Goal: Find specific page/section: Find specific page/section

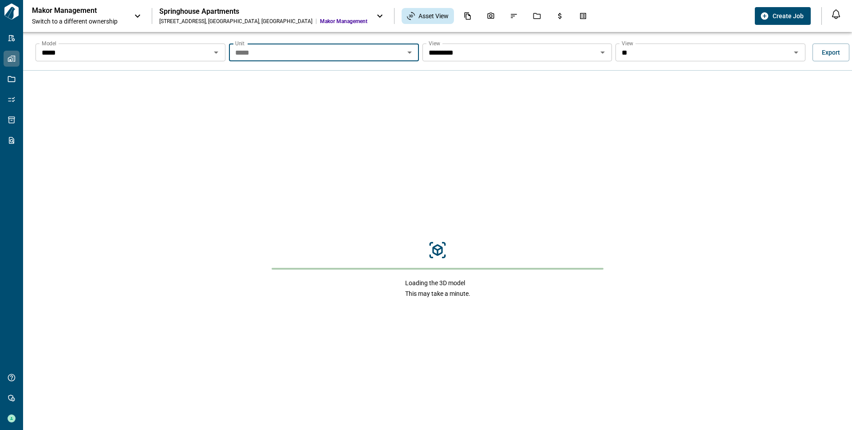
click at [67, 12] on p "Makor Management" at bounding box center [72, 10] width 80 height 9
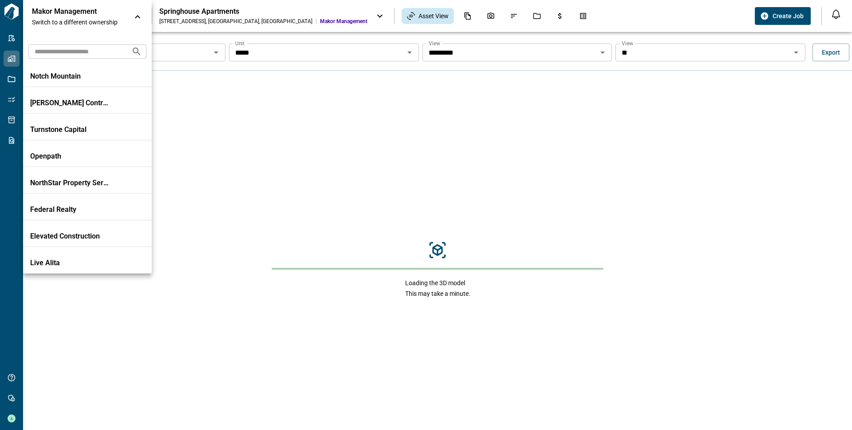
click at [58, 52] on input "text" at bounding box center [76, 51] width 96 height 16
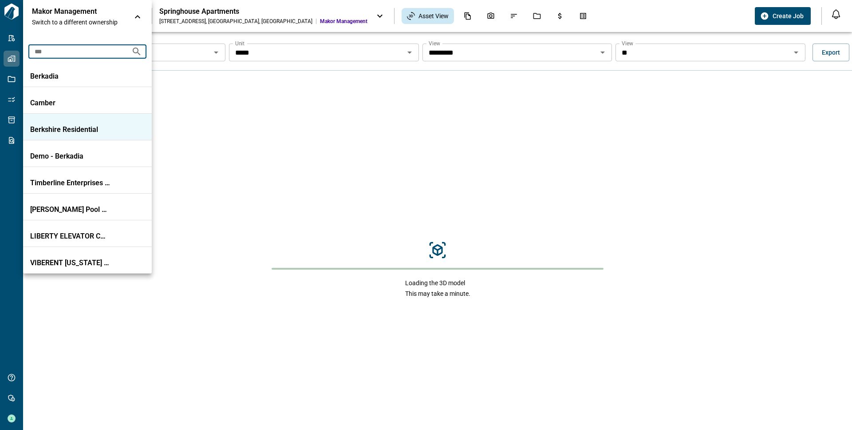
type input "***"
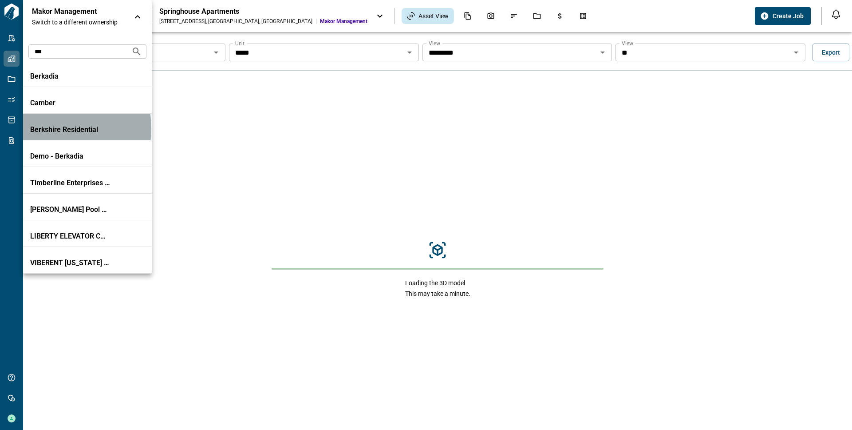
click at [51, 128] on p "Berkshire Residential" at bounding box center [70, 129] width 80 height 9
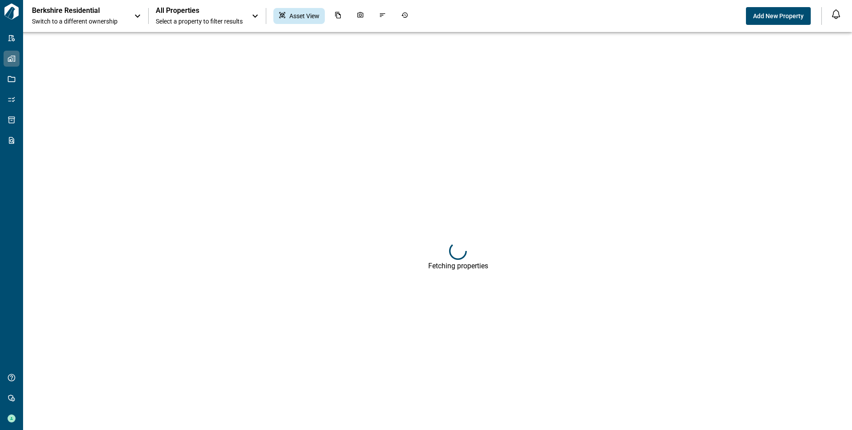
click at [196, 15] on div "All Properties Select a property to filter results" at bounding box center [199, 16] width 87 height 20
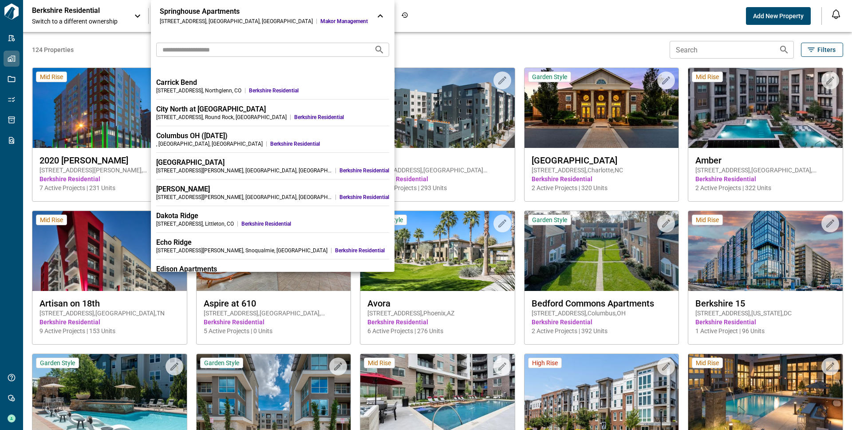
scroll to position [1063, 0]
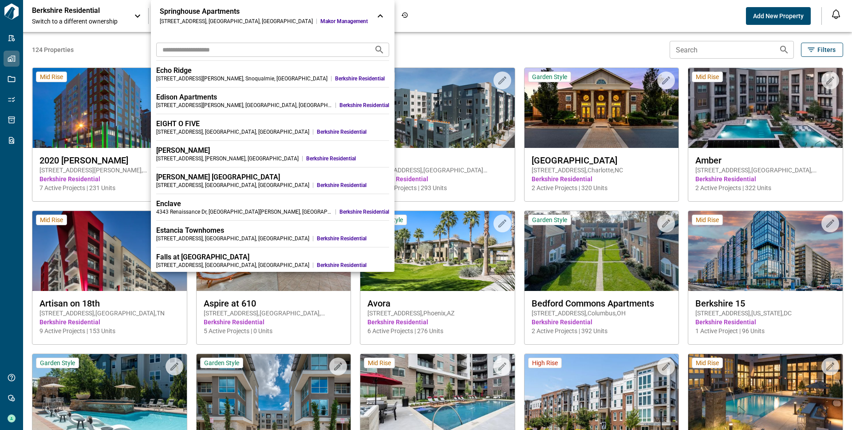
click at [471, 41] on div at bounding box center [426, 215] width 852 height 430
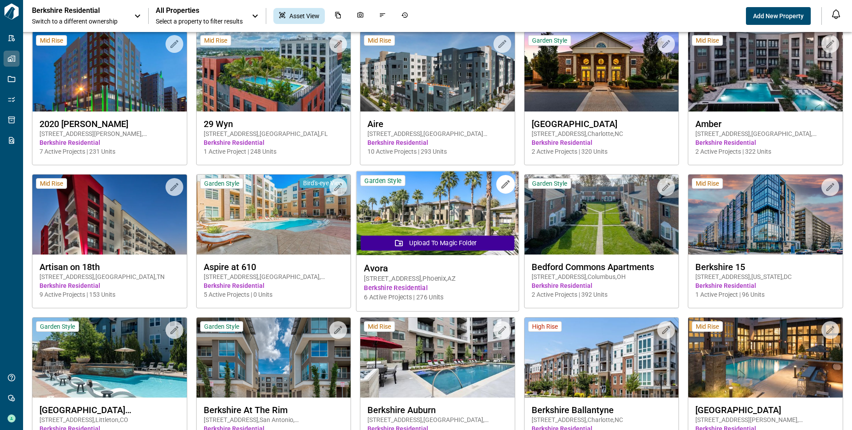
scroll to position [0, 0]
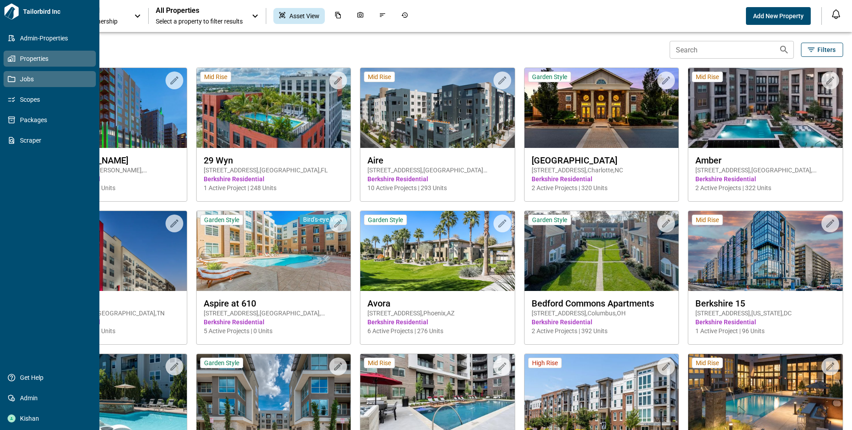
click at [6, 76] on link "Jobs" at bounding box center [50, 79] width 92 height 16
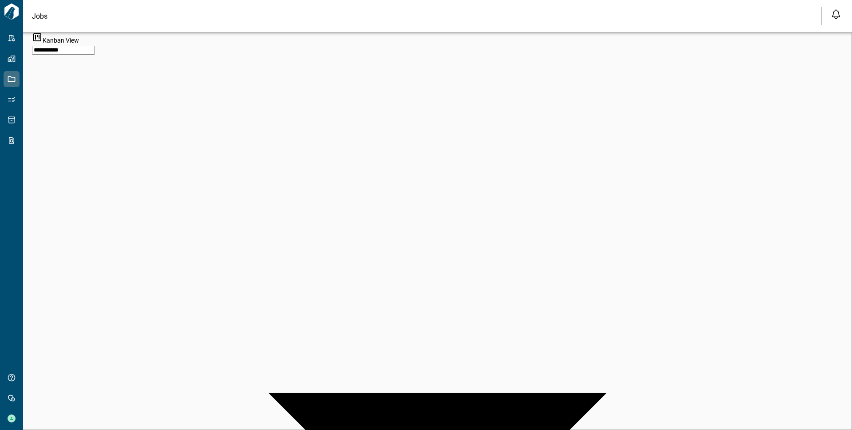
type input "*"
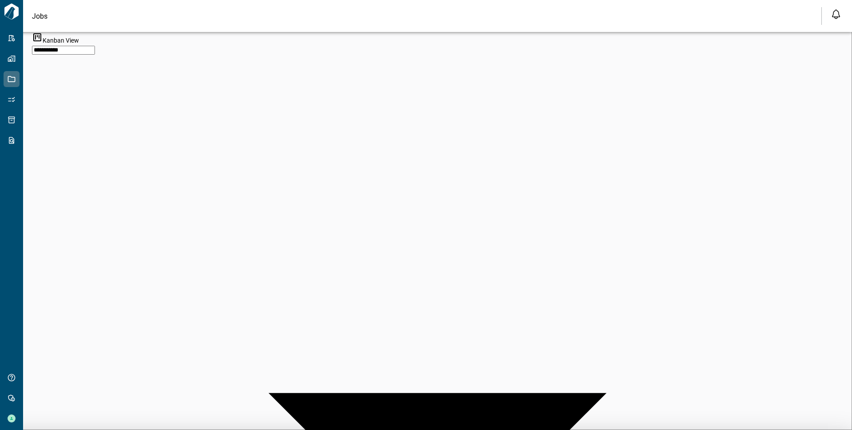
click at [444, 51] on div at bounding box center [426, 215] width 852 height 430
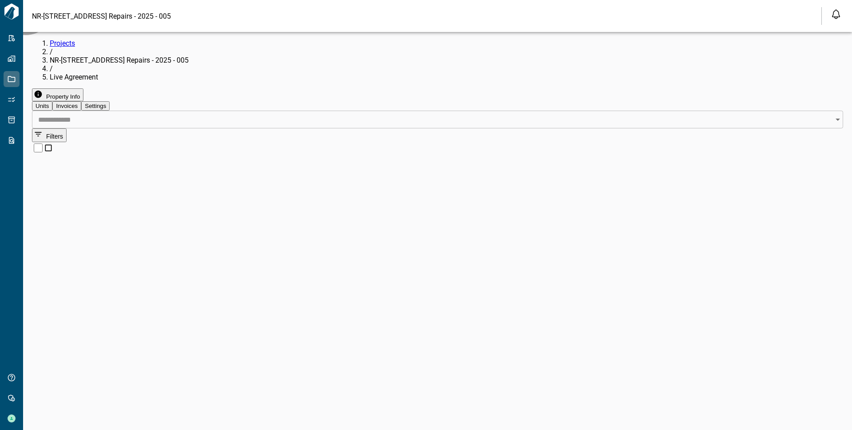
click at [63, 133] on span "Filters" at bounding box center [54, 136] width 17 height 7
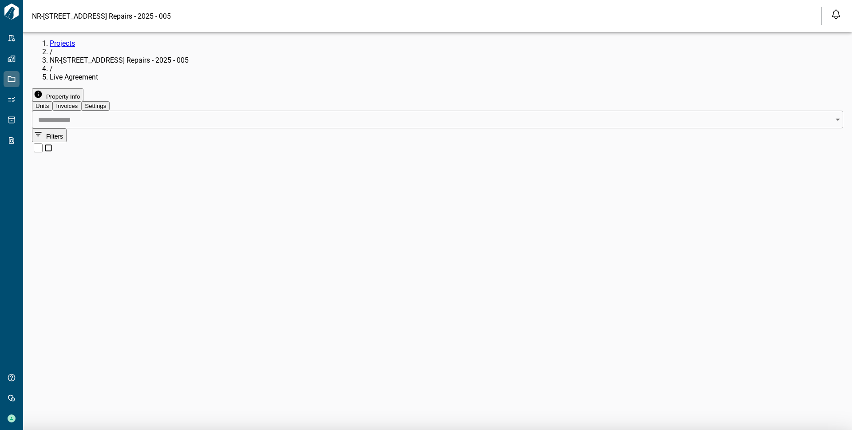
click at [547, 296] on div at bounding box center [426, 215] width 852 height 430
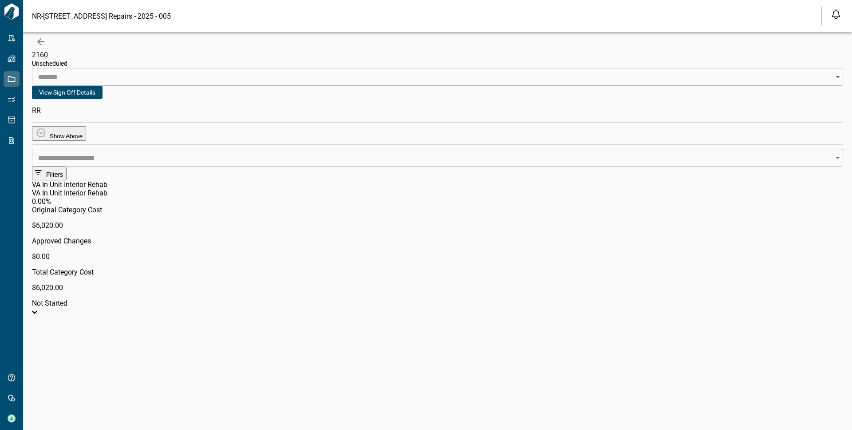
click at [347, 197] on div "0.00 % Original Category Cost $6,020.00 Approved Changes $0.00 Total Category C…" at bounding box center [437, 252] width 811 height 110
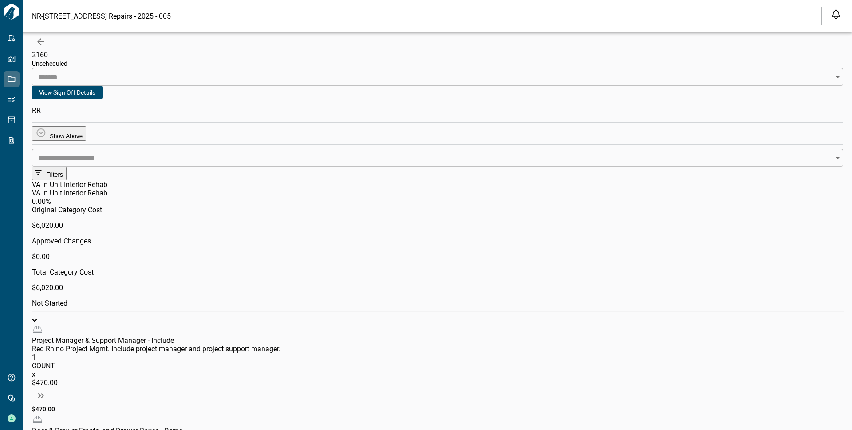
click at [37, 318] on img at bounding box center [34, 320] width 5 height 4
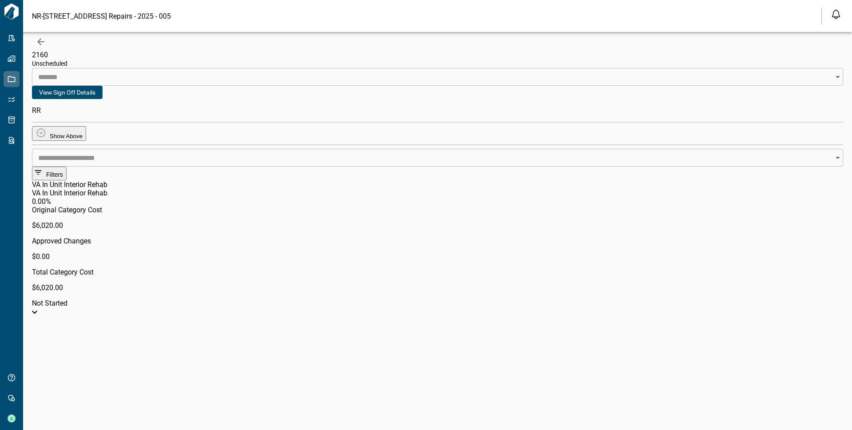
click at [67, 166] on button "Filters" at bounding box center [49, 173] width 35 height 14
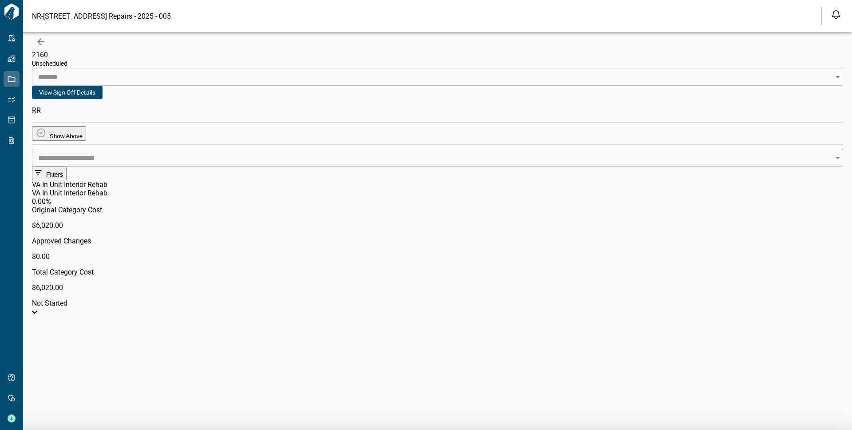
click at [566, 164] on div at bounding box center [426, 215] width 852 height 430
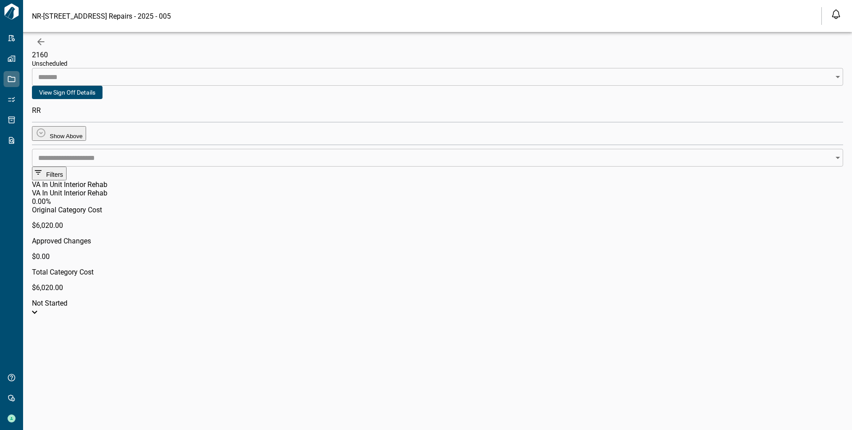
click at [44, 46] on icon "button" at bounding box center [40, 41] width 11 height 11
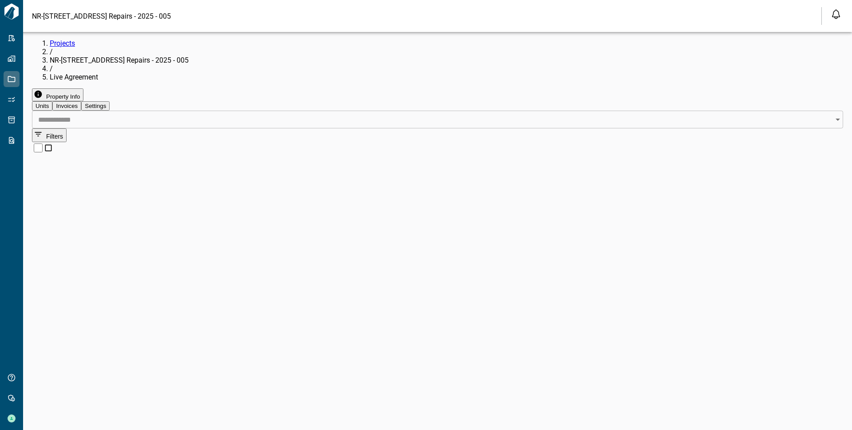
click at [609, 131] on div at bounding box center [426, 215] width 852 height 430
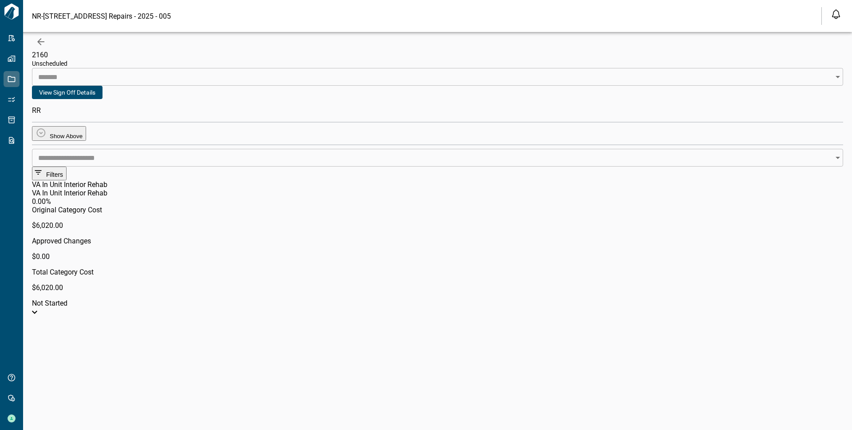
click at [227, 180] on div "VA In Unit Interior Rehab VA In Unit Interior Rehab" at bounding box center [437, 188] width 811 height 17
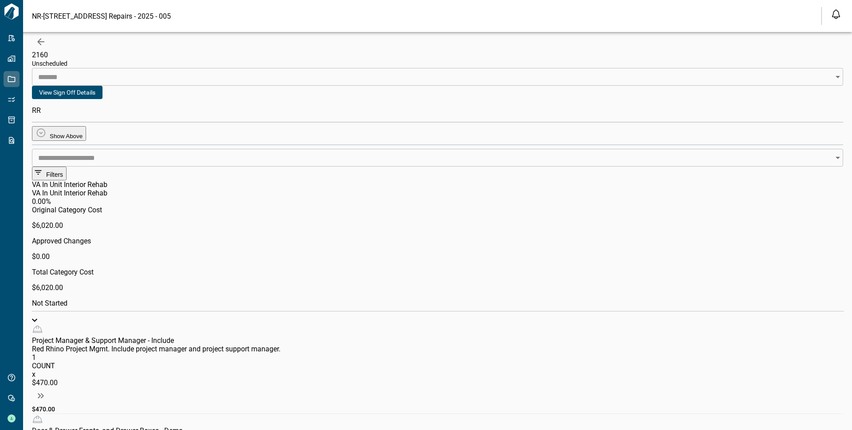
click at [41, 45] on icon "button" at bounding box center [40, 41] width 7 height 7
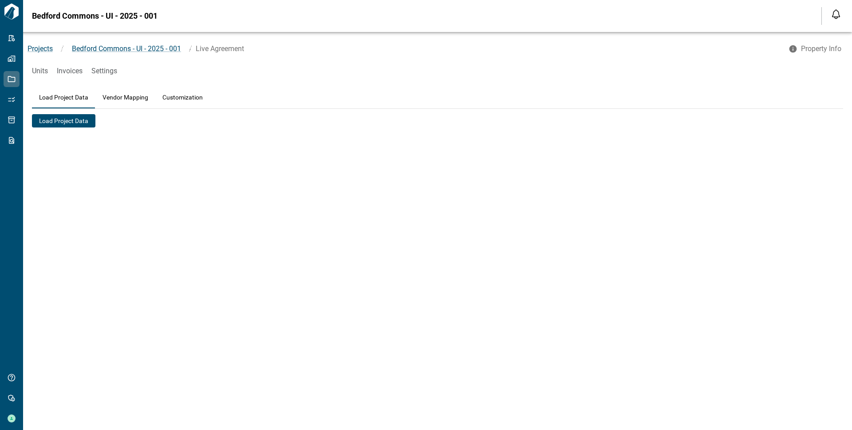
click at [37, 42] on div "Projects / [GEOGRAPHIC_DATA] - UI - 2025 - 001 / Live Agreement Property Info" at bounding box center [437, 49] width 829 height 16
click at [38, 47] on span "Projects" at bounding box center [40, 48] width 25 height 8
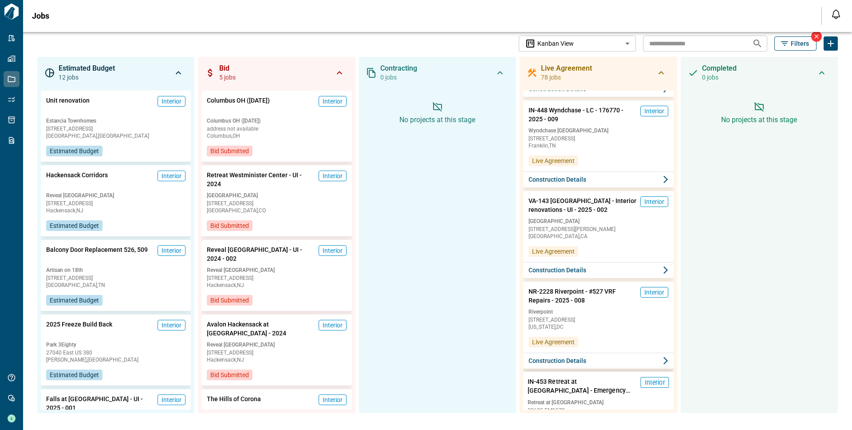
scroll to position [2251, 0]
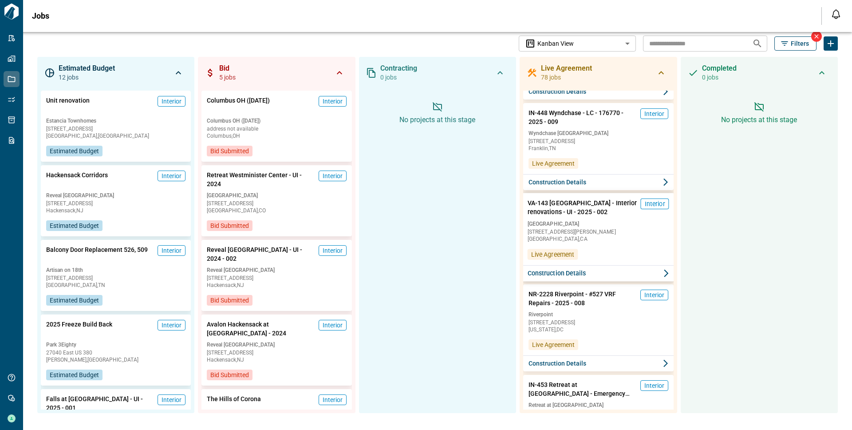
click at [605, 216] on span "VA-143 [GEOGRAPHIC_DATA] - Interior renovations - UI - 2025 - 002" at bounding box center [583, 207] width 110 height 18
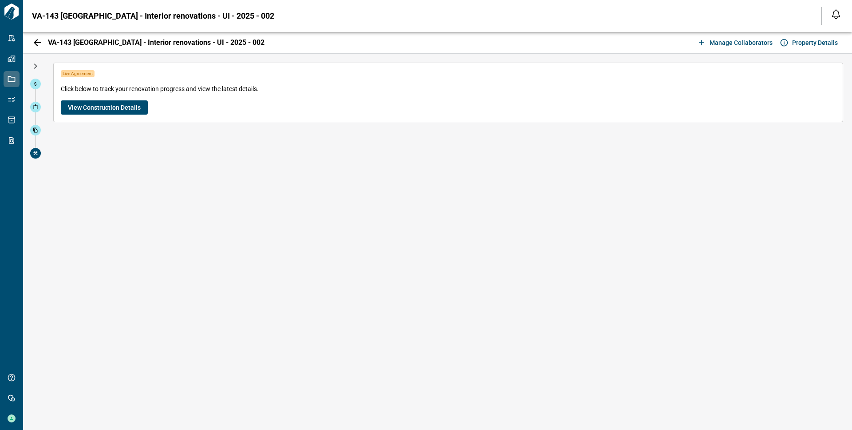
click at [108, 106] on span "View Construction Details" at bounding box center [104, 107] width 73 height 9
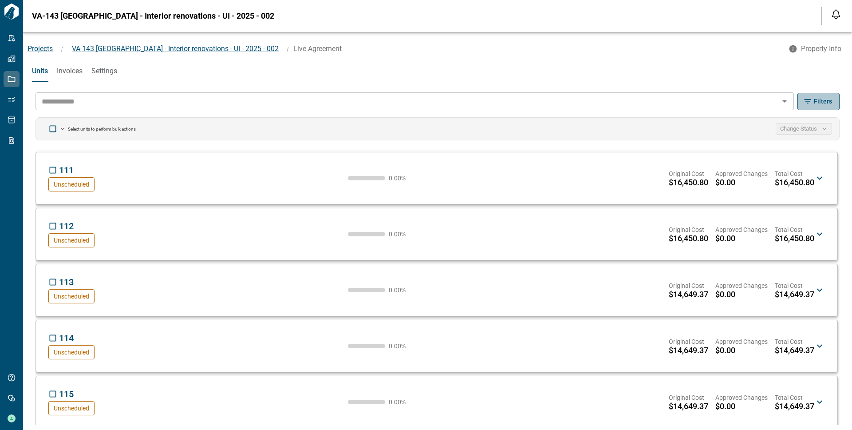
click at [807, 103] on icon "button" at bounding box center [807, 101] width 9 height 9
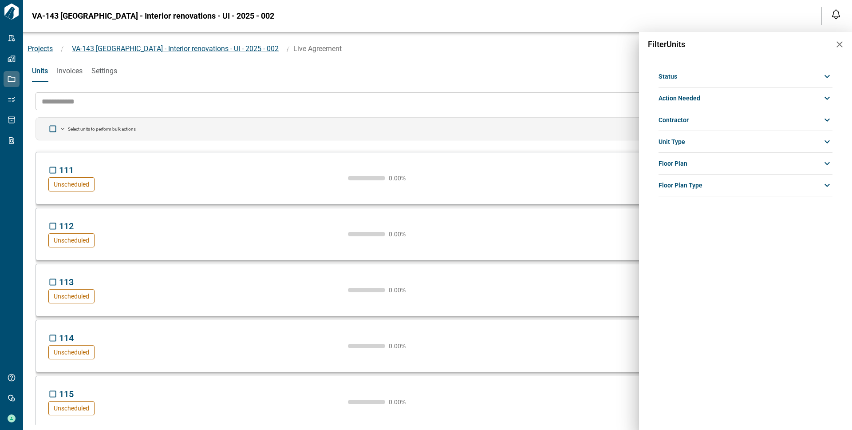
click at [683, 78] on div "Status" at bounding box center [746, 76] width 174 height 16
click at [678, 109] on span "In Progress" at bounding box center [675, 105] width 32 height 7
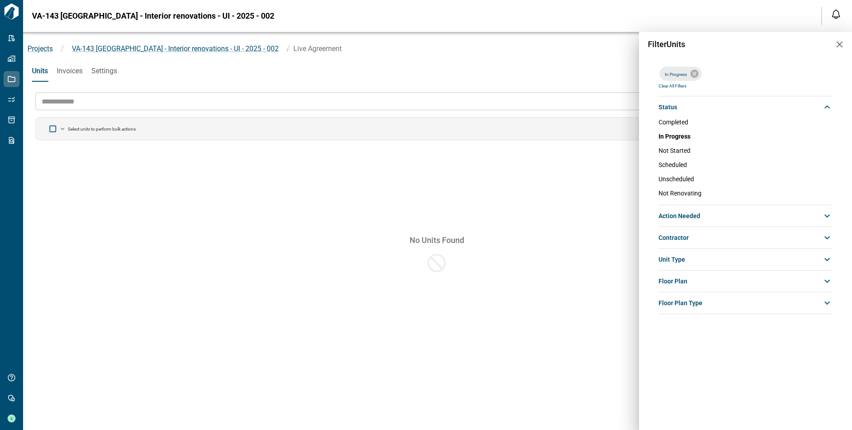
click at [676, 87] on span "Clear All Filters" at bounding box center [673, 85] width 28 height 5
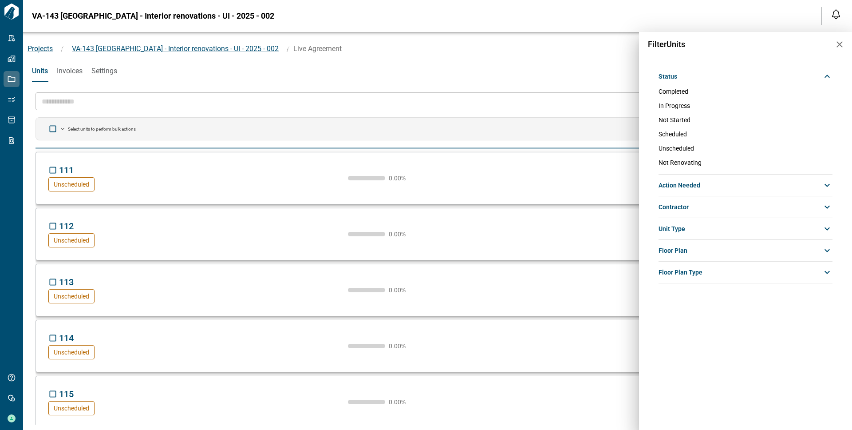
click at [288, 95] on div at bounding box center [426, 215] width 852 height 430
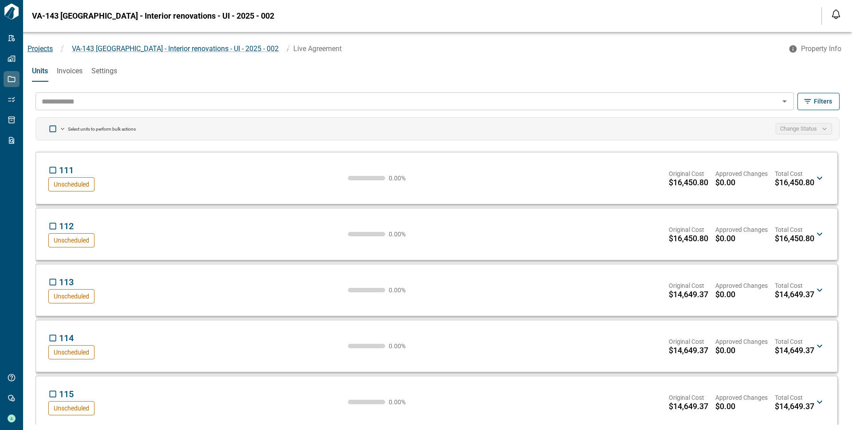
click at [40, 49] on span "Projects" at bounding box center [40, 48] width 25 height 8
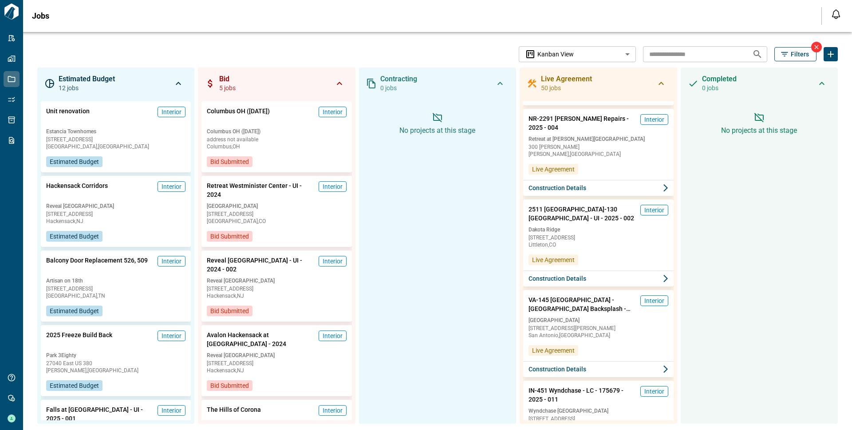
scroll to position [1807, 0]
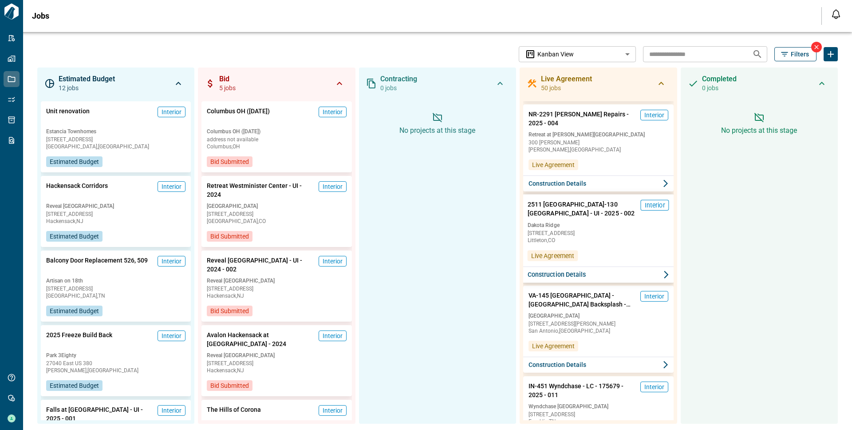
click at [604, 225] on span "Dakota Ridge" at bounding box center [599, 224] width 142 height 7
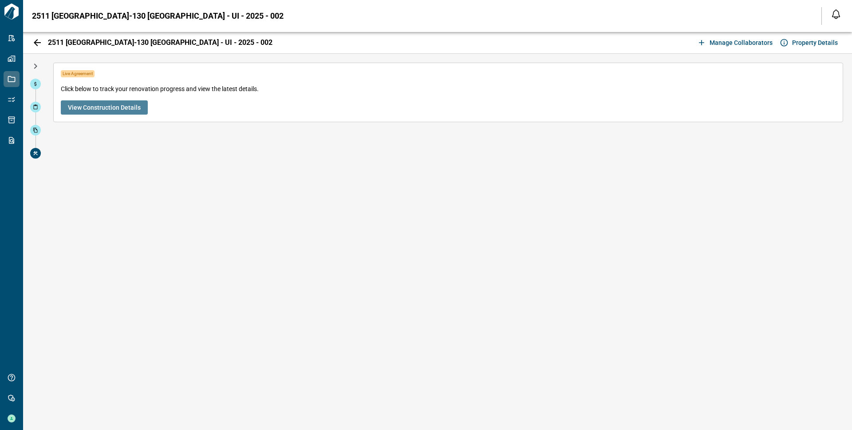
click at [133, 106] on span "View Construction Details" at bounding box center [104, 107] width 73 height 9
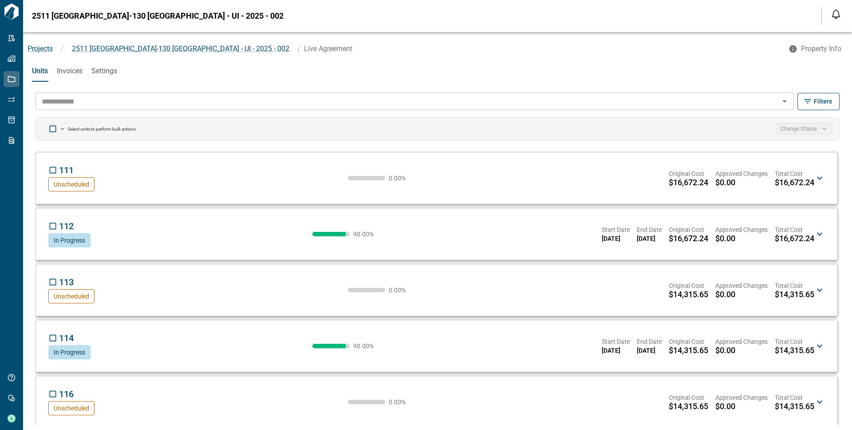
click at [816, 229] on icon at bounding box center [819, 234] width 11 height 11
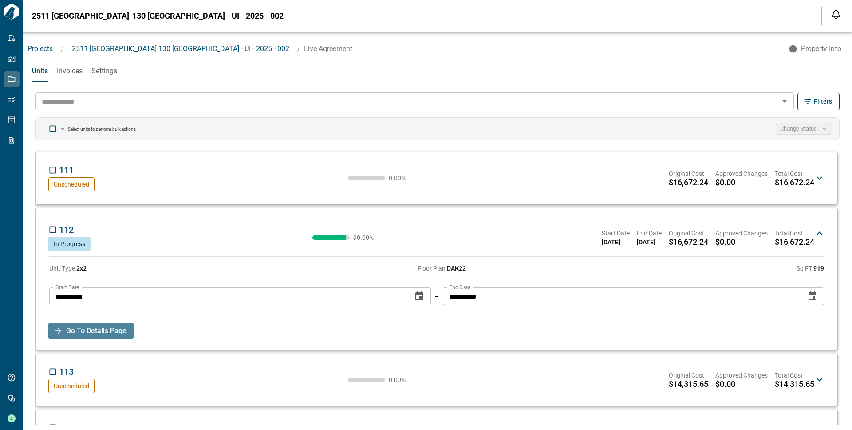
click at [89, 330] on span "Go To Details Page" at bounding box center [96, 331] width 60 height 16
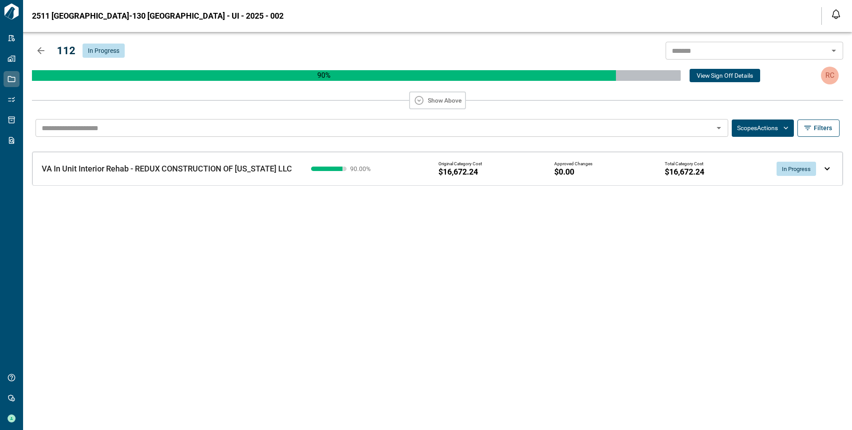
click at [610, 164] on div "Original Category Cost $16,672.24 Approved Changes $0.00 Total Category Cost $1…" at bounding box center [629, 168] width 383 height 15
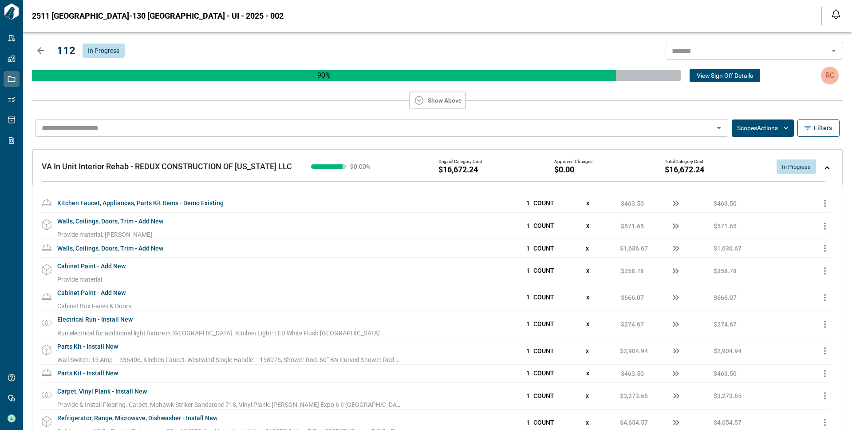
click at [822, 201] on icon "button" at bounding box center [825, 203] width 11 height 11
click at [827, 168] on div at bounding box center [426, 215] width 852 height 430
click at [776, 129] on button "Scopes Actions" at bounding box center [763, 127] width 62 height 17
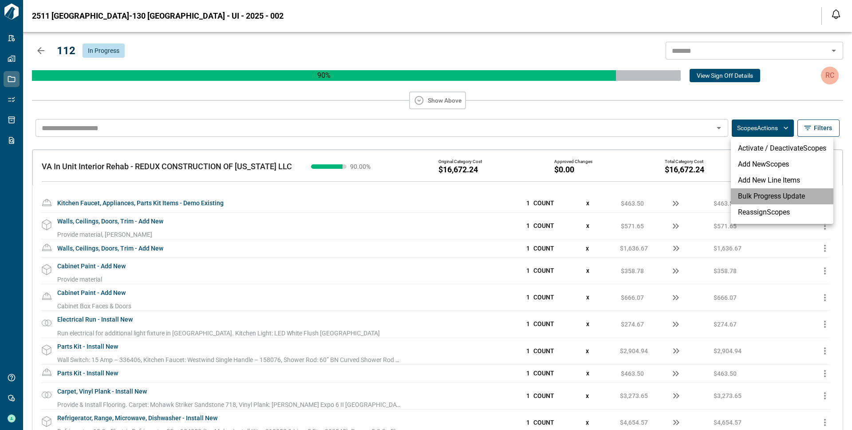
click at [765, 194] on li "Bulk Progress Update" at bounding box center [782, 196] width 103 height 16
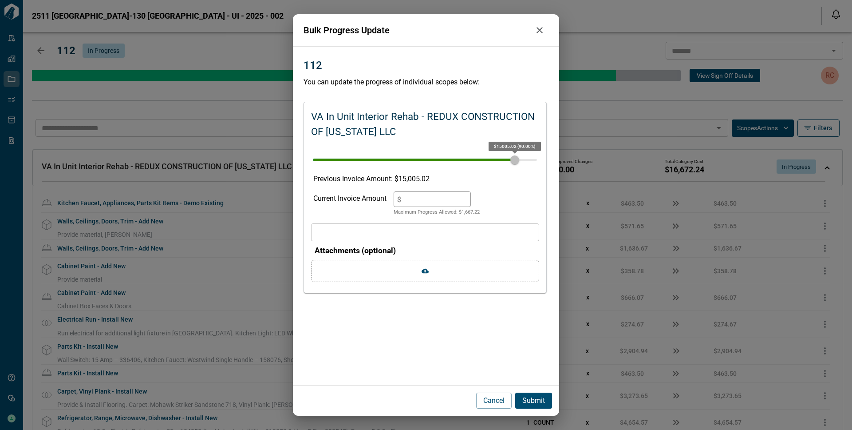
click at [538, 30] on icon "button" at bounding box center [539, 30] width 11 height 11
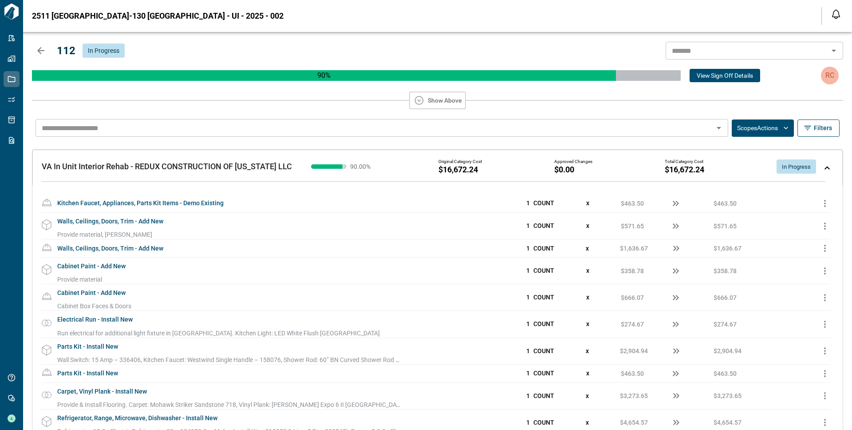
click at [825, 165] on div "VA In Unit Interior Rehab - REDUX CONSTRUCTION OF [US_STATE] LLC VA In Unit Int…" at bounding box center [437, 168] width 810 height 36
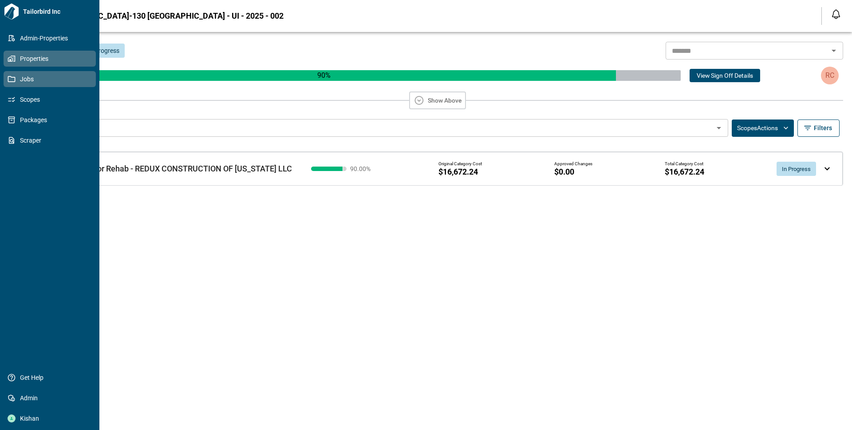
click at [20, 56] on span "Properties" at bounding box center [52, 58] width 72 height 9
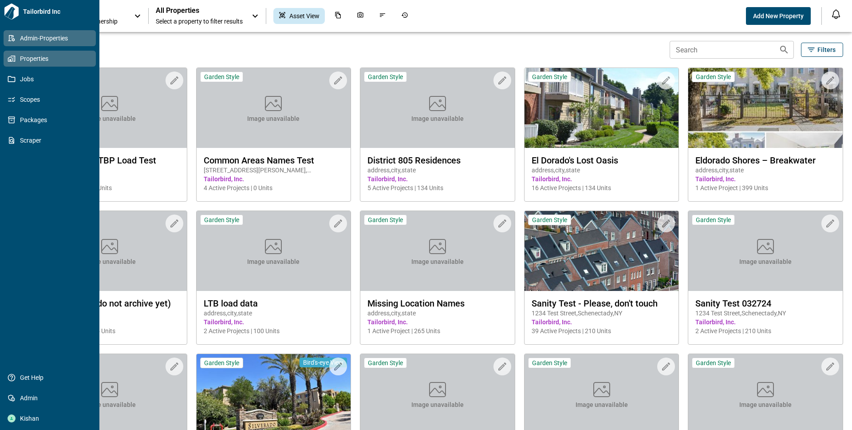
click at [32, 32] on link "Admin-Properties" at bounding box center [50, 38] width 92 height 16
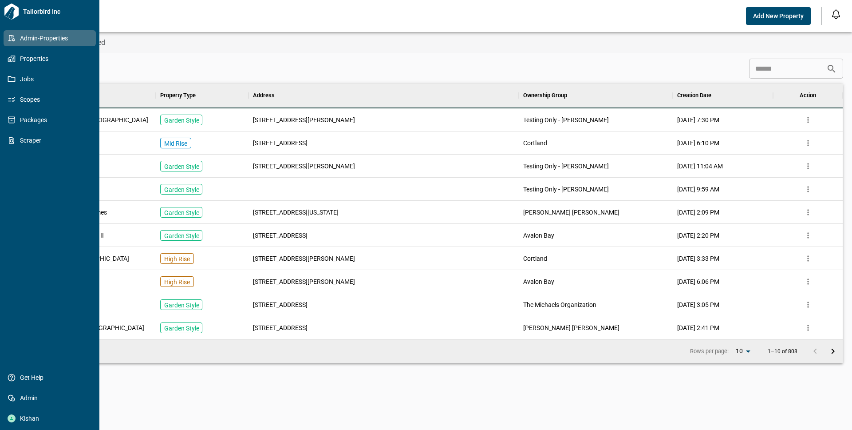
scroll to position [248, 807]
click at [12, 59] on icon at bounding box center [12, 59] width 8 height 8
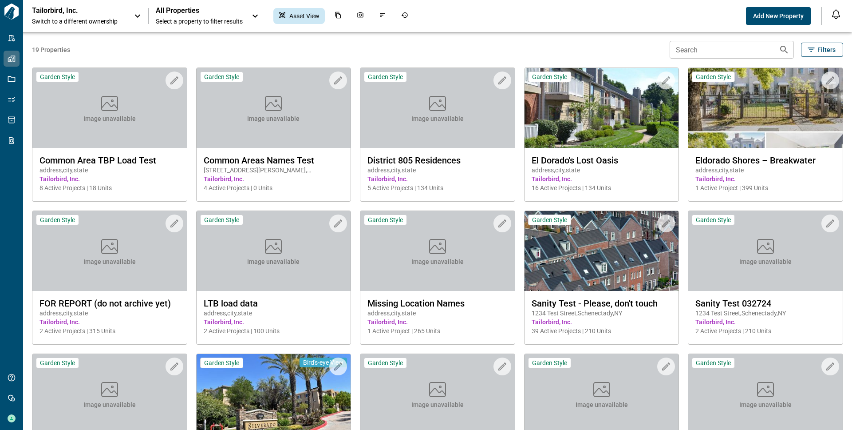
click at [107, 12] on p "Tailorbird, Inc." at bounding box center [72, 10] width 80 height 9
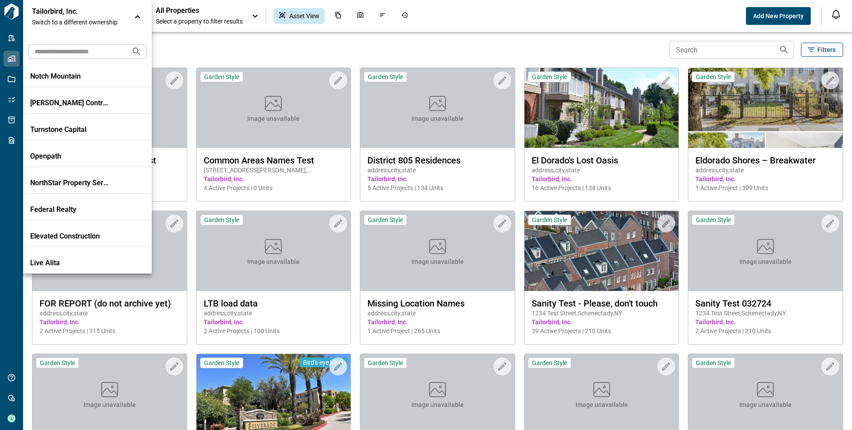
click at [64, 55] on input "text" at bounding box center [76, 51] width 96 height 16
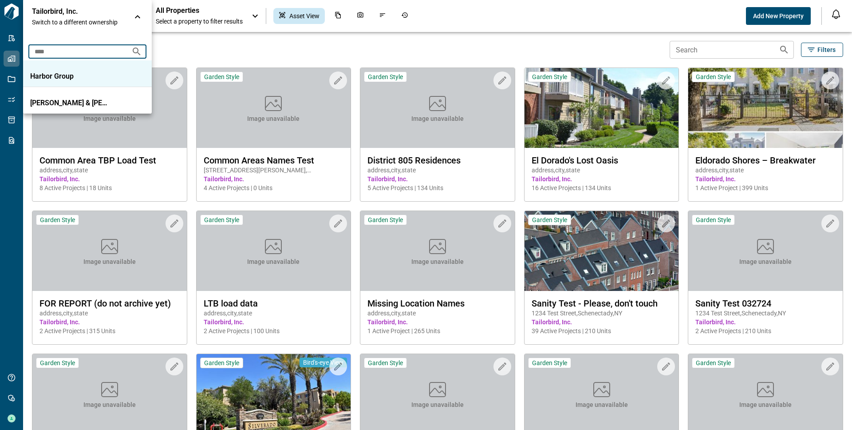
type input "****"
click at [59, 73] on p "Harbor Group" at bounding box center [70, 76] width 80 height 9
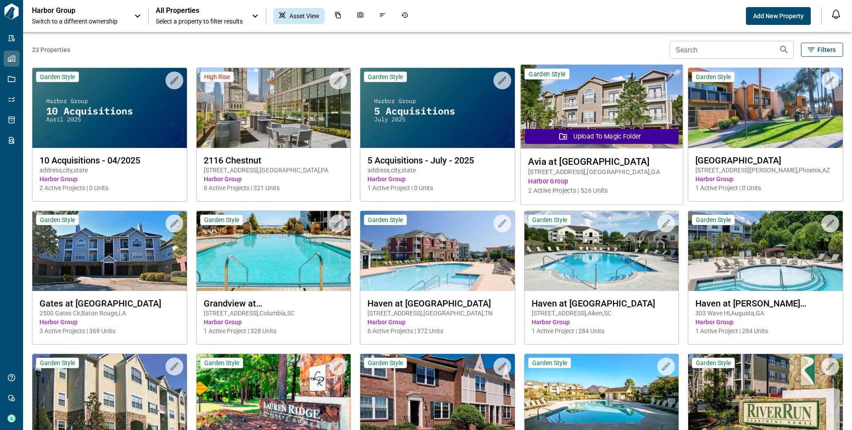
click at [665, 79] on icon "button" at bounding box center [669, 77] width 8 height 8
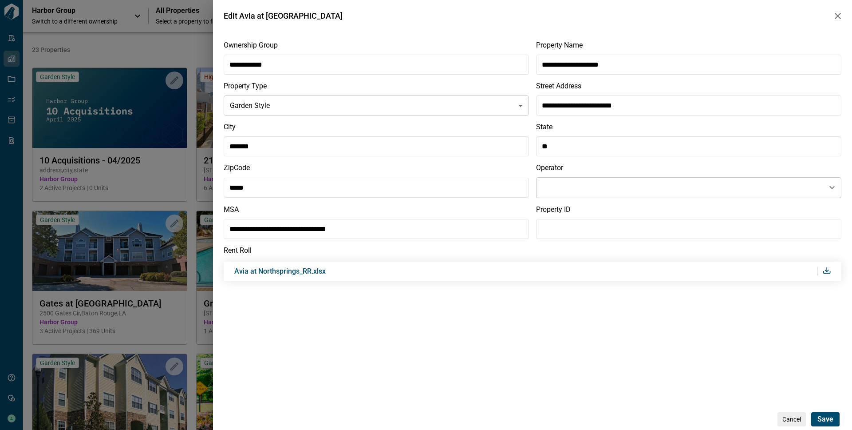
click at [123, 133] on div "**********" at bounding box center [426, 215] width 852 height 430
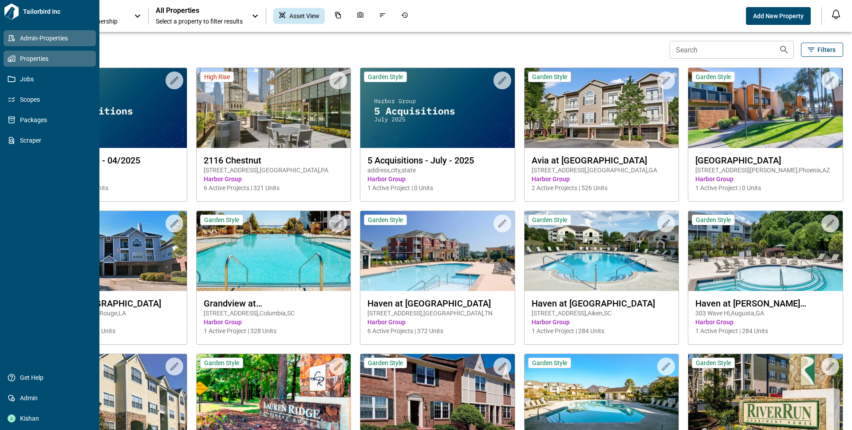
click at [16, 40] on span "Admin-Properties" at bounding box center [52, 38] width 72 height 9
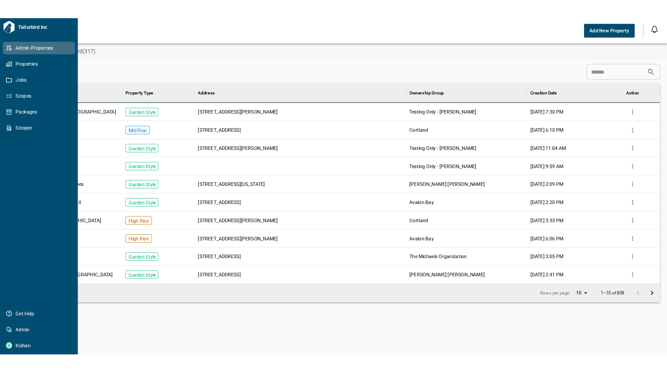
scroll to position [248, 807]
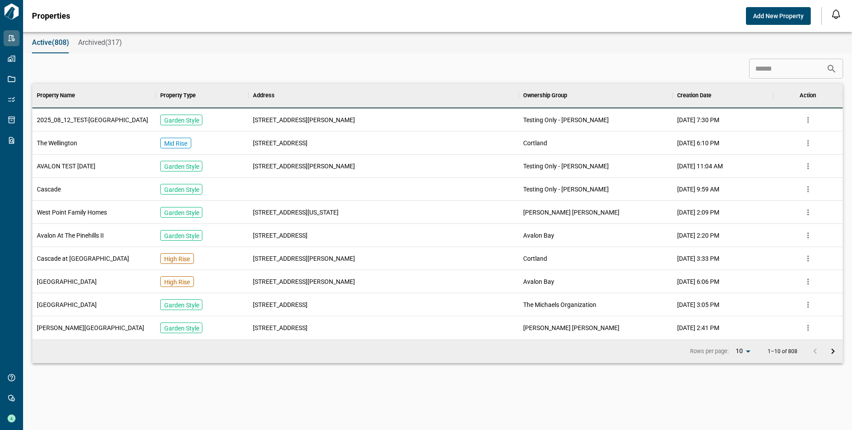
click at [751, 70] on input at bounding box center [787, 69] width 77 height 18
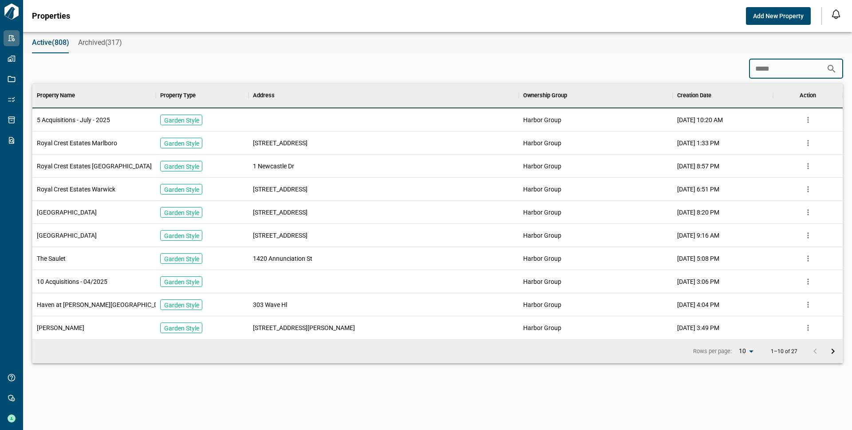
type input "*****"
click at [804, 323] on icon "more" at bounding box center [808, 327] width 9 height 9
click at [805, 302] on icon "more" at bounding box center [808, 304] width 9 height 9
click at [806, 115] on icon "more" at bounding box center [808, 119] width 9 height 9
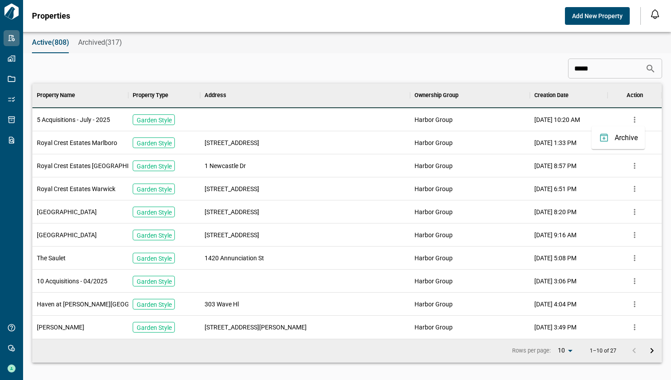
scroll to position [248, 626]
